Goal: Book appointment/travel/reservation

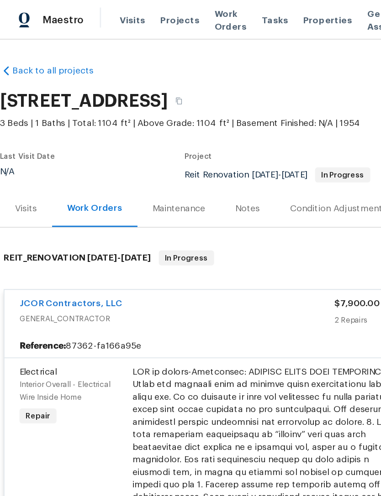
click at [93, 15] on span "Visits" at bounding box center [96, 14] width 19 height 9
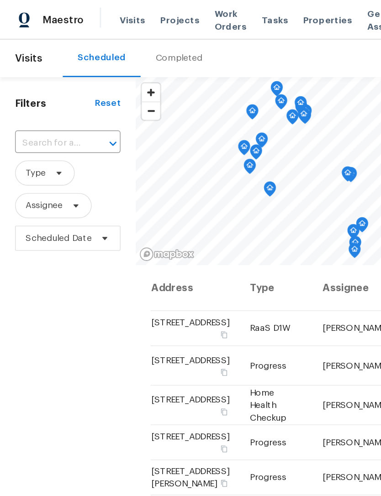
click at [60, 100] on input "text" at bounding box center [36, 104] width 51 height 14
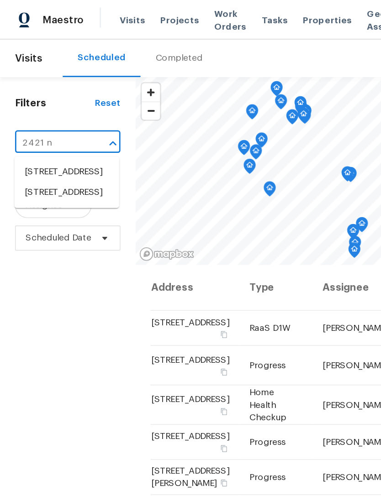
type input "2421 nw"
click at [46, 148] on li "[STREET_ADDRESS]" at bounding box center [48, 140] width 76 height 15
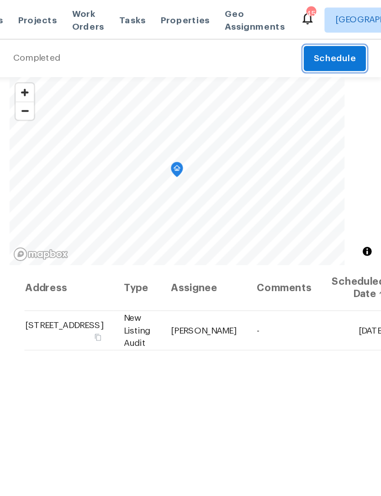
click at [332, 42] on span "Schedule" at bounding box center [347, 42] width 31 height 11
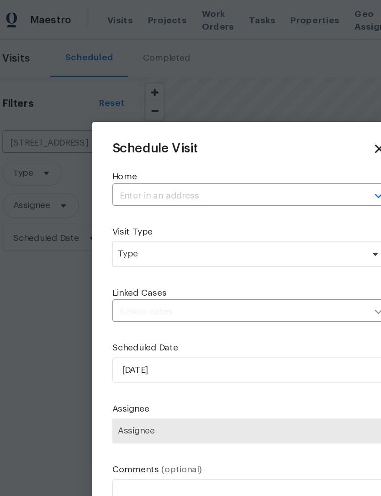
click at [178, 140] on input "text" at bounding box center [177, 143] width 173 height 14
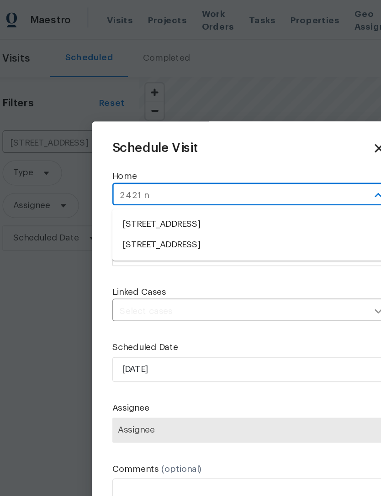
type input "2421 nw"
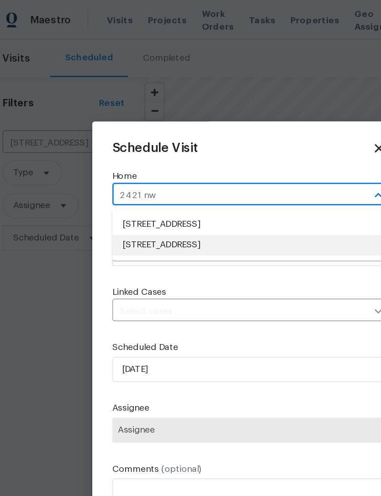
click at [163, 178] on li "[STREET_ADDRESS]" at bounding box center [190, 178] width 199 height 15
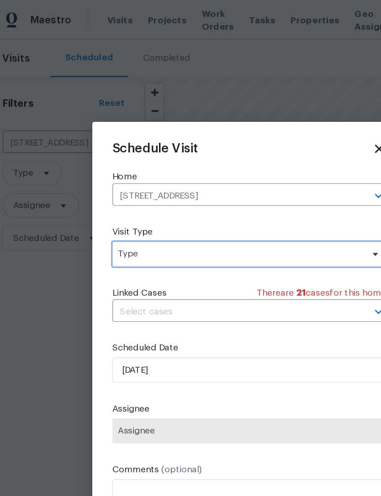
click at [158, 183] on span "Type" at bounding box center [184, 184] width 178 height 9
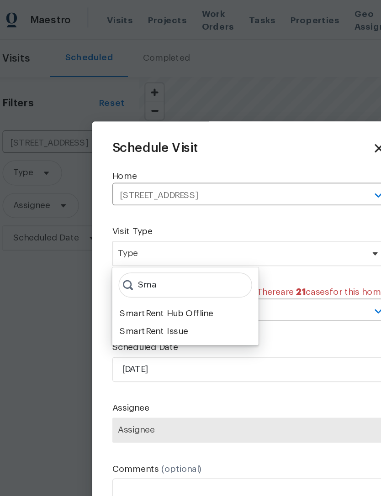
type input "Sma"
click at [131, 240] on div "SmartRent Issue" at bounding box center [121, 241] width 50 height 9
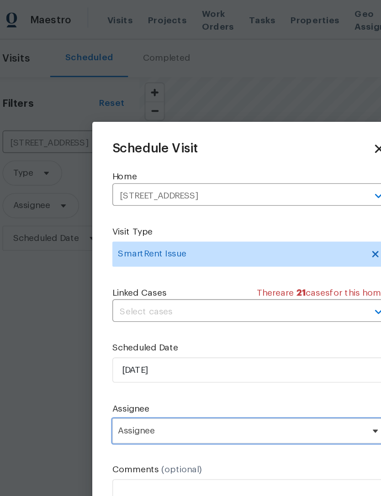
click at [162, 315] on span "Assignee" at bounding box center [184, 313] width 179 height 7
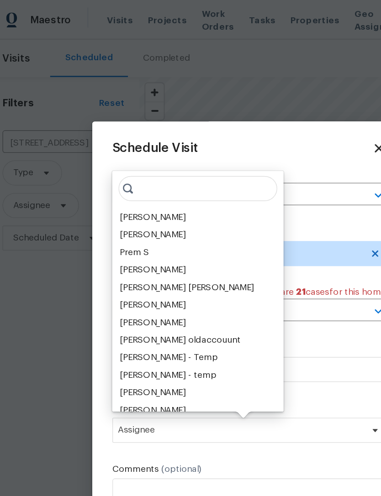
click at [125, 157] on div "[PERSON_NAME]" at bounding box center [120, 158] width 48 height 9
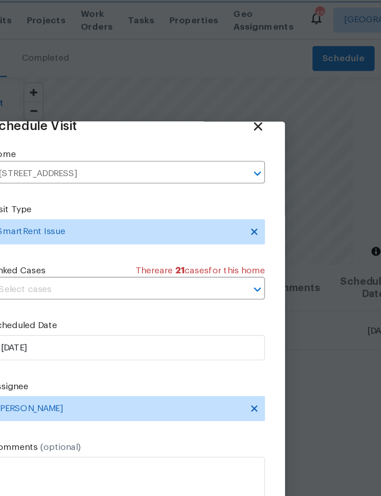
scroll to position [18, 0]
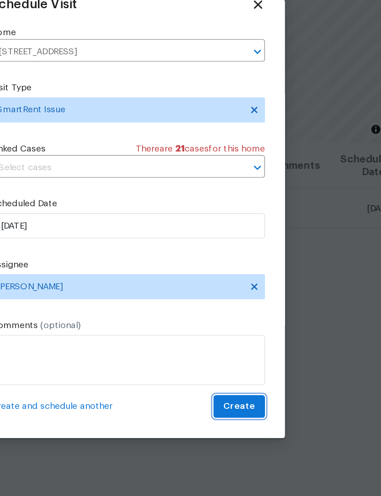
click at [260, 379] on span "Create" at bounding box center [271, 384] width 23 height 11
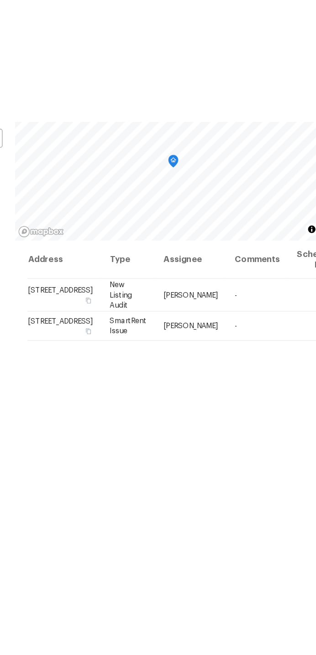
scroll to position [0, 86]
